Goal: Task Accomplishment & Management: Use online tool/utility

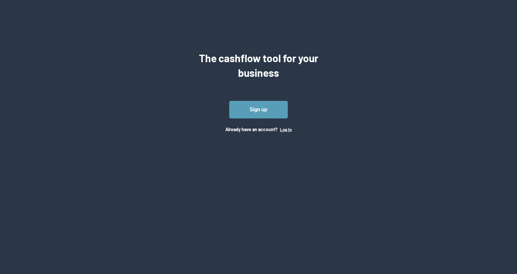
click at [282, 127] on button "Log In" at bounding box center [286, 129] width 12 height 5
